Goal: Find specific page/section: Find specific page/section

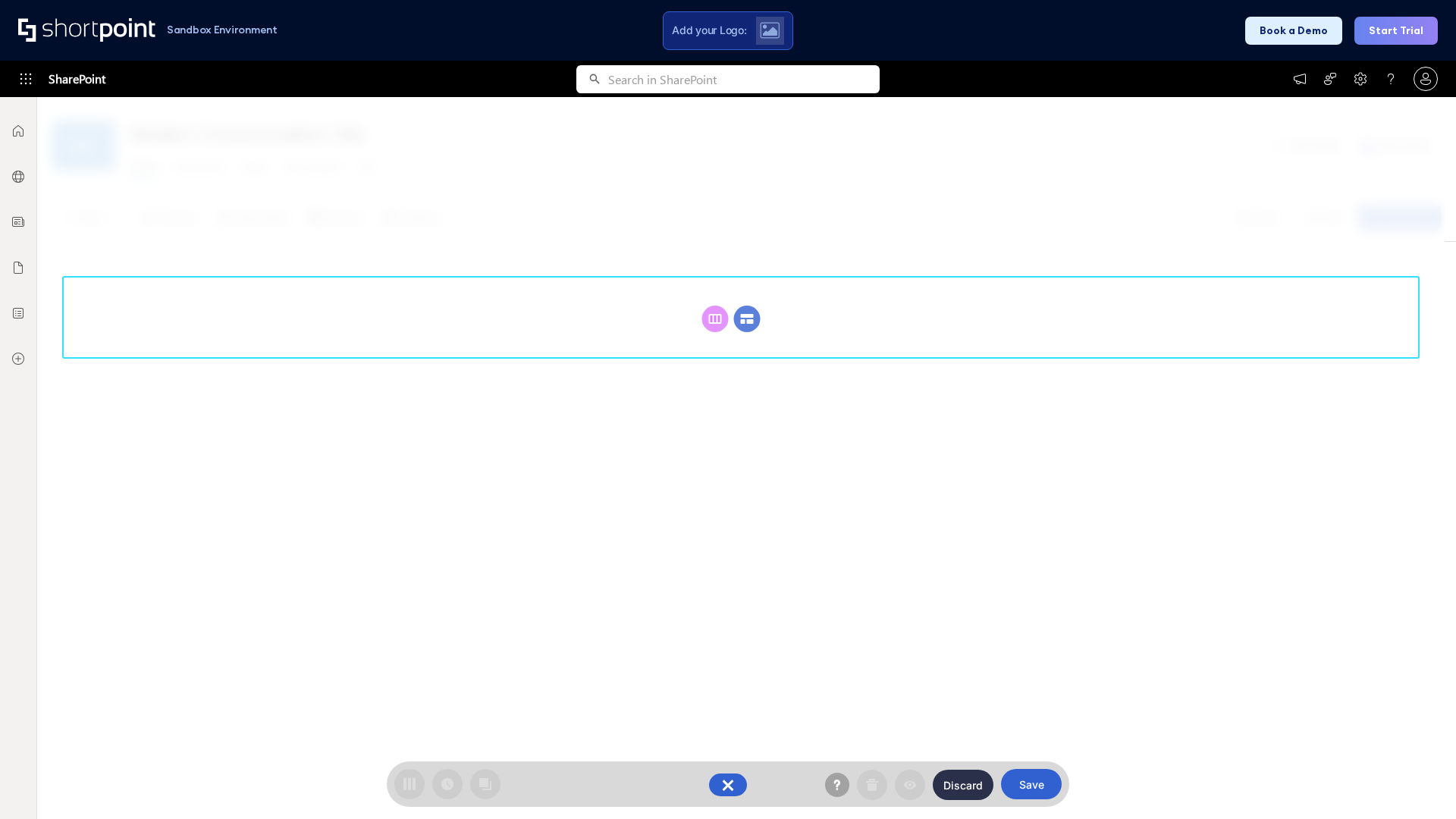
scroll to position [209, 0]
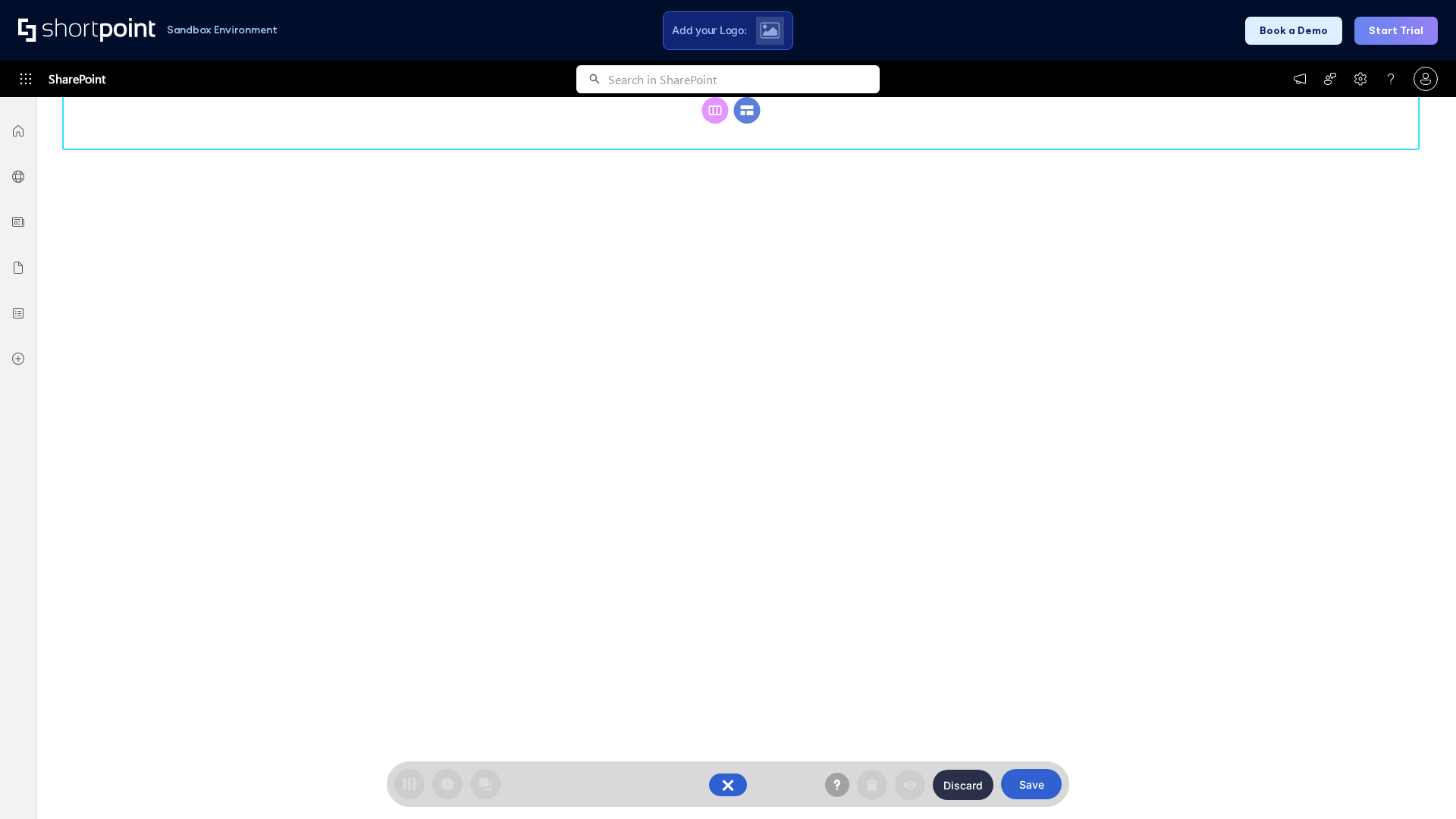
click at [747, 124] on circle at bounding box center [747, 110] width 27 height 27
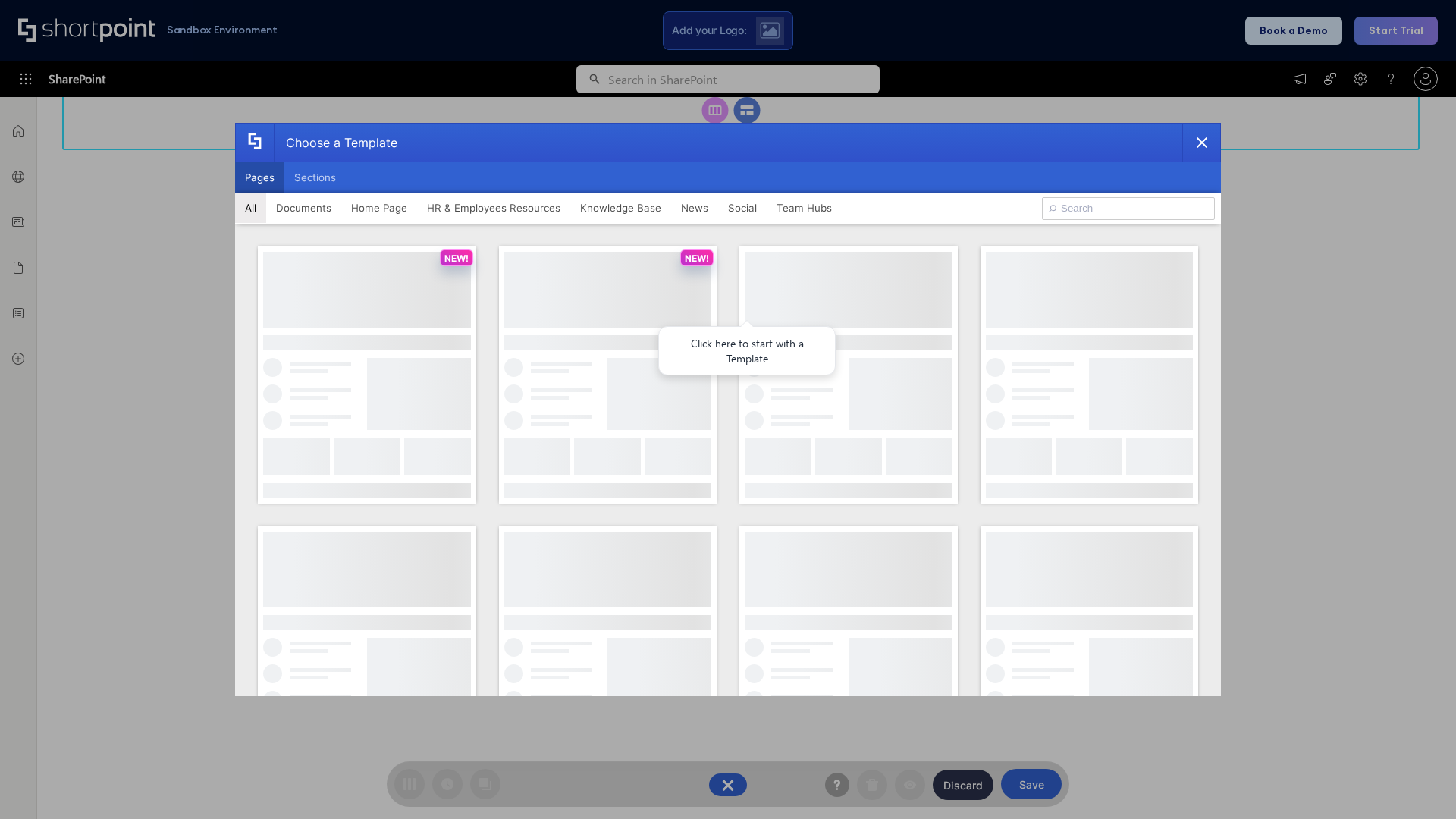
scroll to position [0, 0]
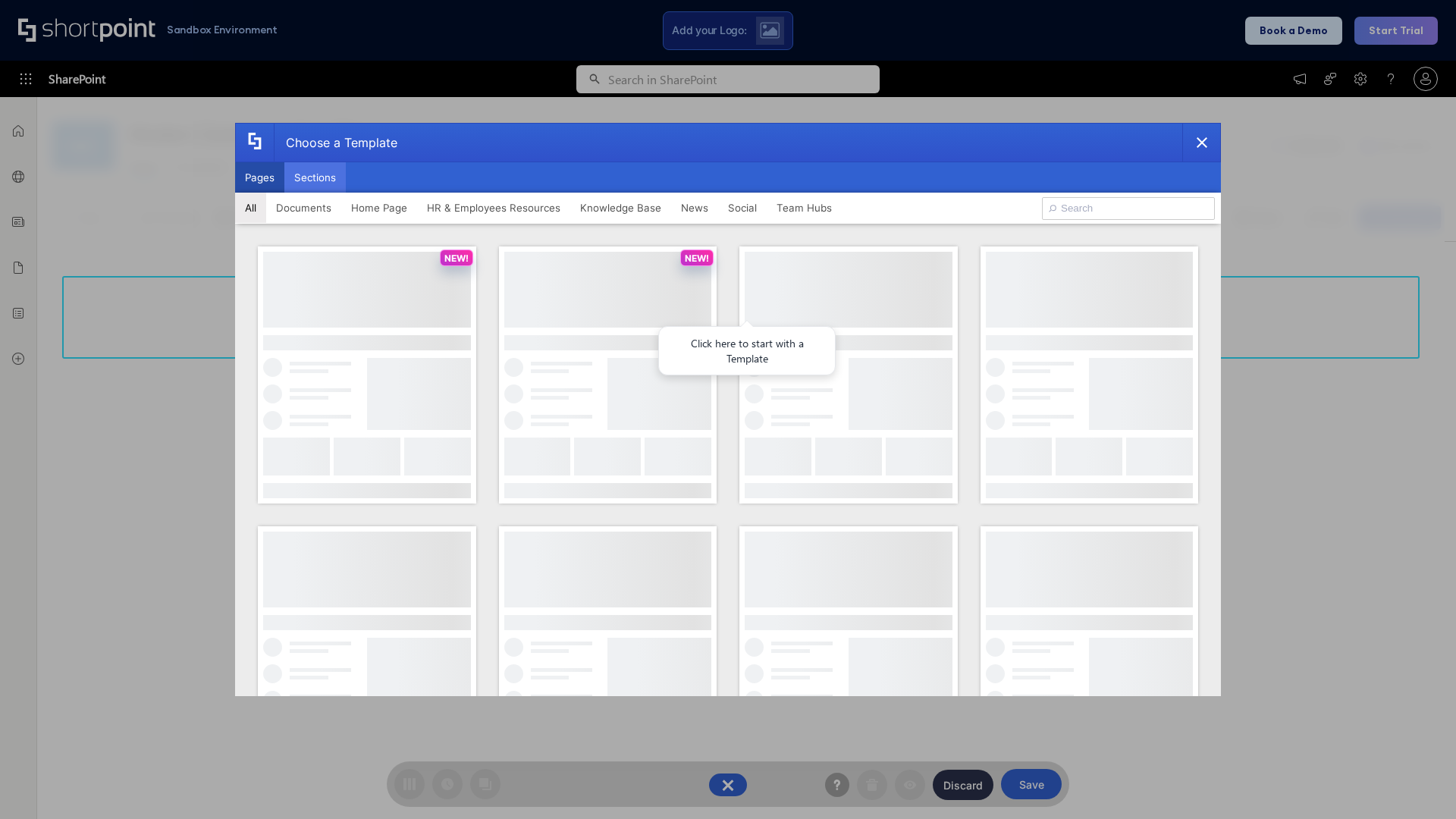
click at [315, 178] on button "Sections" at bounding box center [315, 178] width 61 height 30
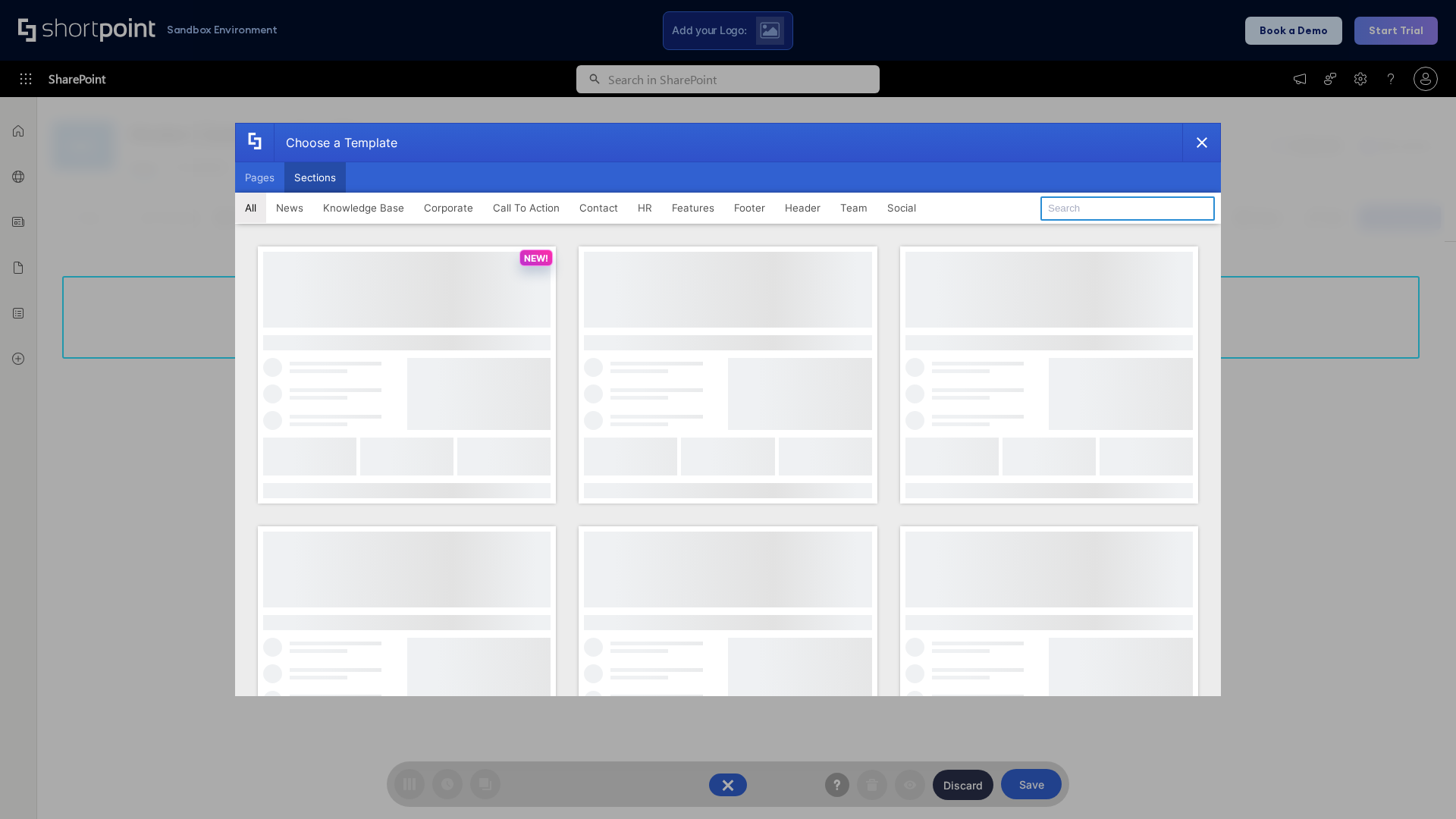
type input "Employee Spotlight 1"
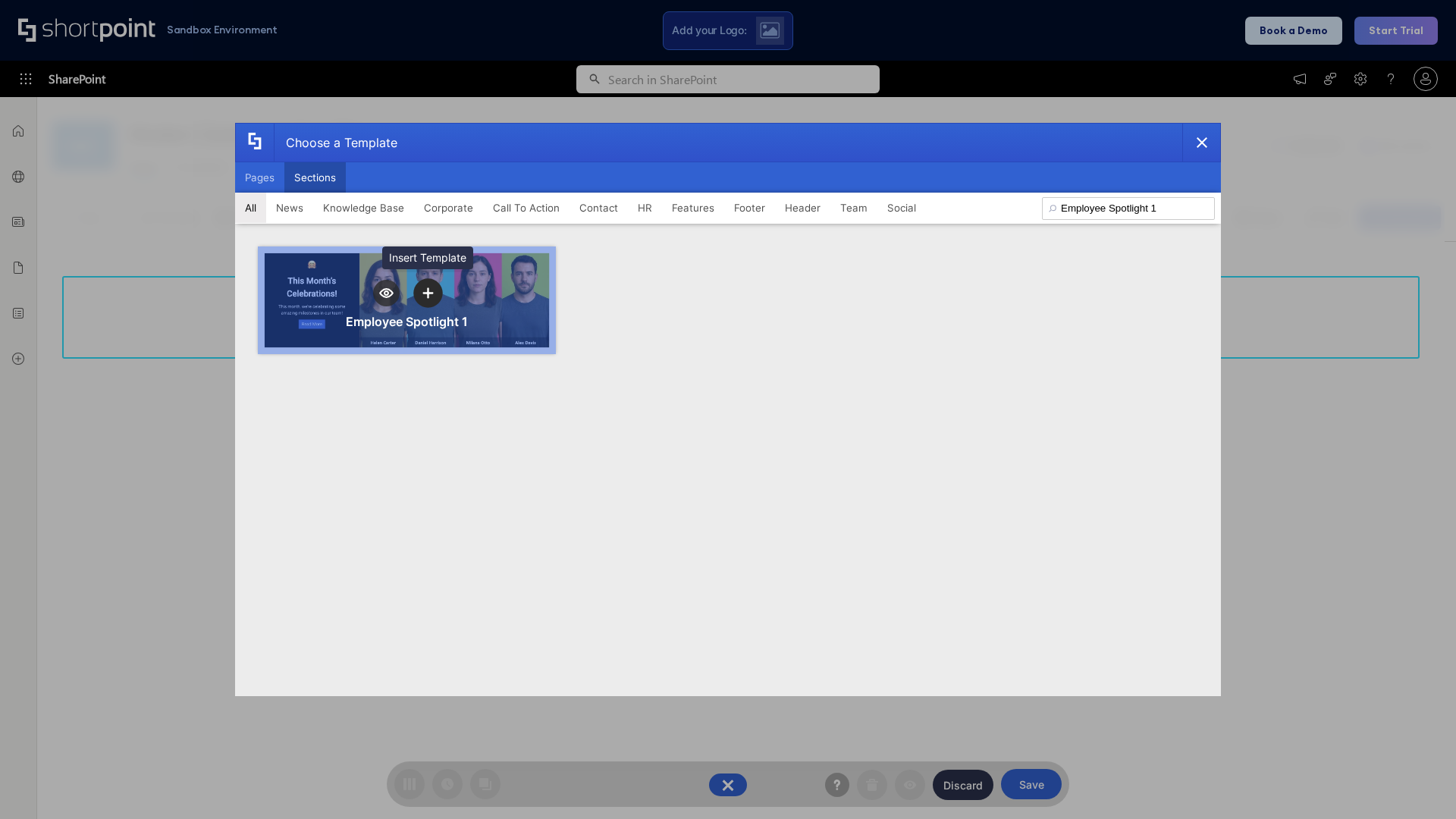
click at [428, 293] on icon "template selector" at bounding box center [428, 293] width 11 height 11
